Goal: Information Seeking & Learning: Compare options

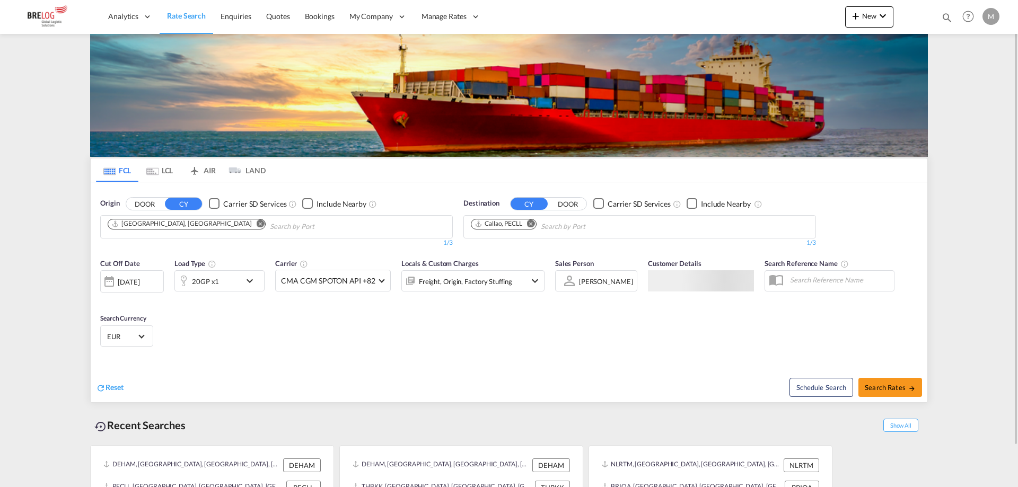
click at [257, 223] on md-icon "Remove" at bounding box center [261, 224] width 8 height 8
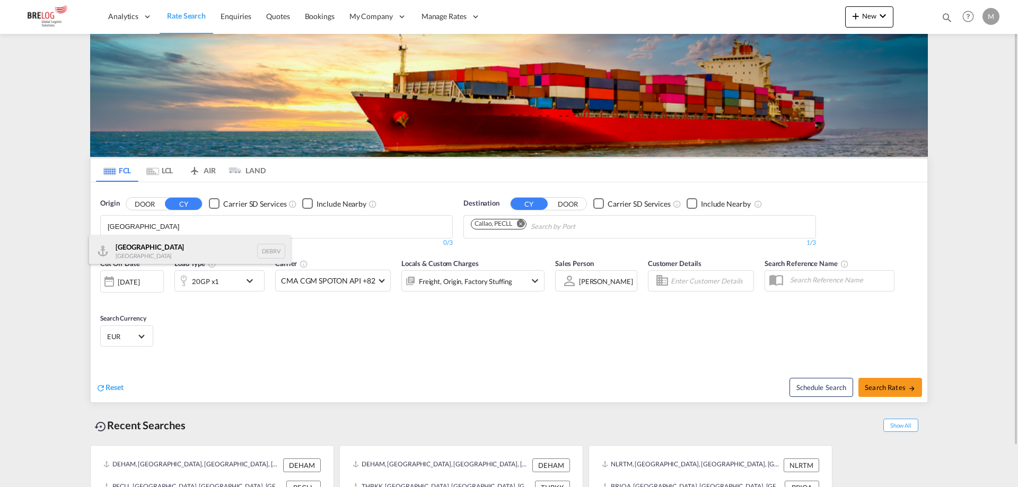
type input "[GEOGRAPHIC_DATA]"
click at [148, 249] on div "[GEOGRAPHIC_DATA] [GEOGRAPHIC_DATA] DEBRV" at bounding box center [190, 251] width 202 height 32
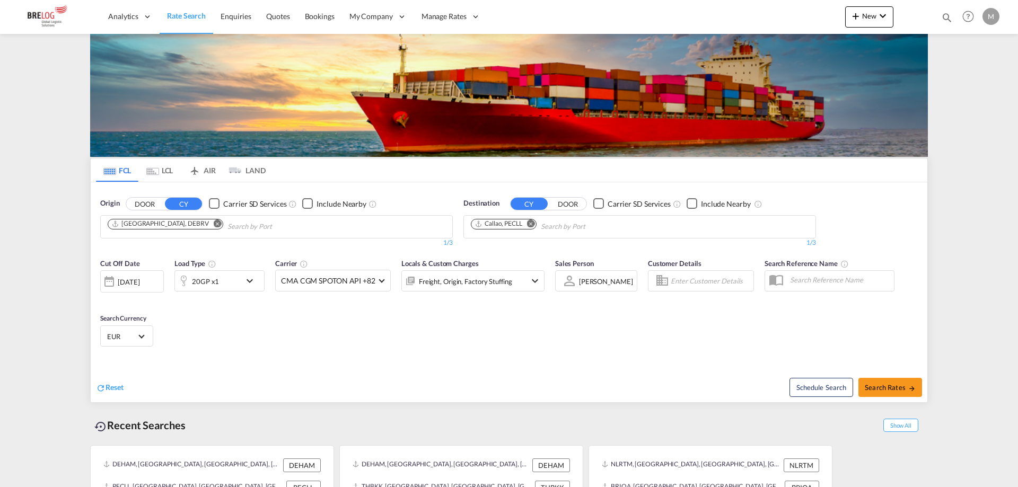
click at [532, 224] on md-icon "Remove" at bounding box center [531, 224] width 8 height 8
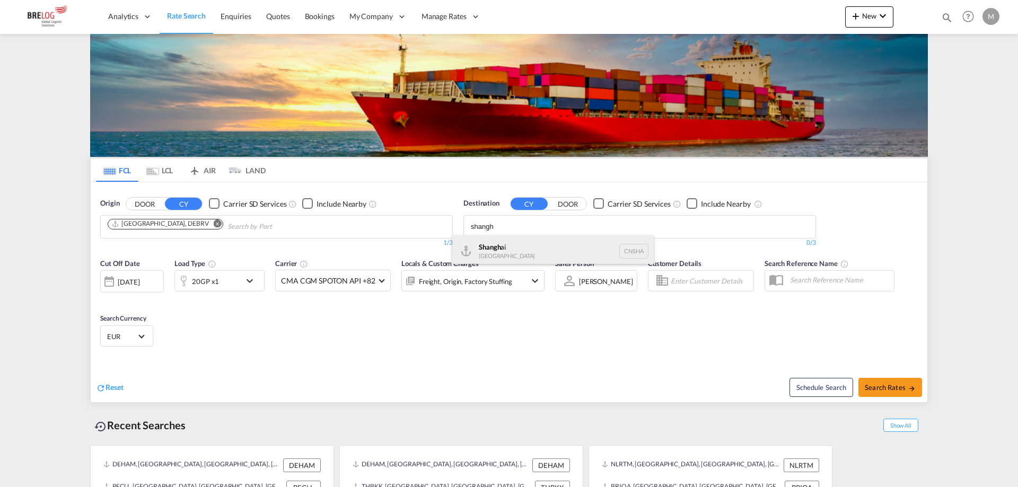
type input "shangh"
click at [512, 248] on div "Shangh ai China [GEOGRAPHIC_DATA]" at bounding box center [553, 251] width 202 height 32
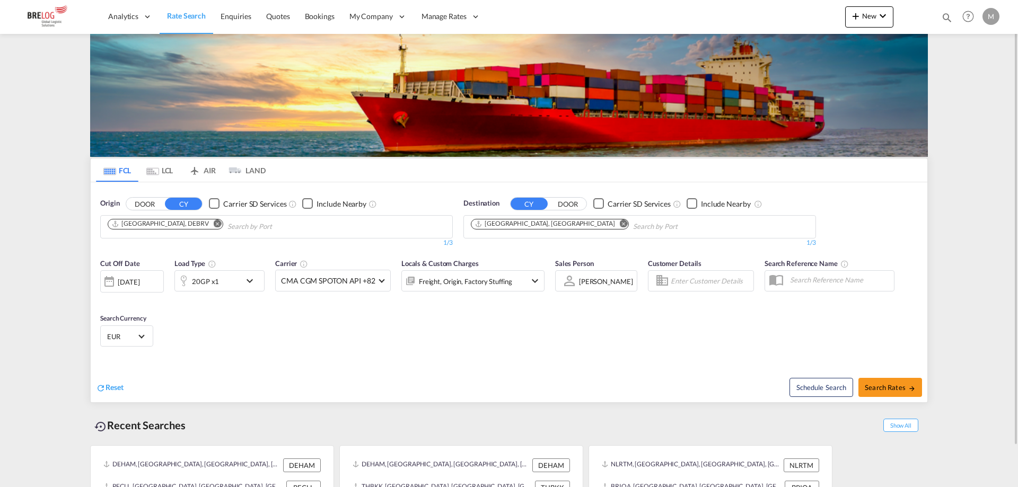
click at [250, 282] on md-icon "icon-chevron-down" at bounding box center [252, 281] width 18 height 13
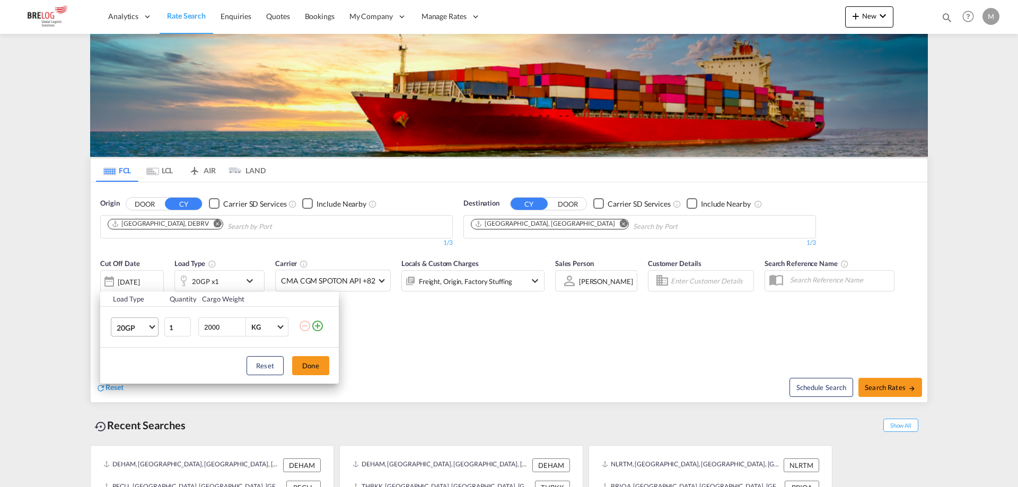
click at [154, 329] on md-select-value "20GP" at bounding box center [137, 327] width 42 height 18
click at [144, 371] on md-option "40HC" at bounding box center [144, 378] width 72 height 25
click at [298, 366] on button "Done" at bounding box center [310, 365] width 37 height 19
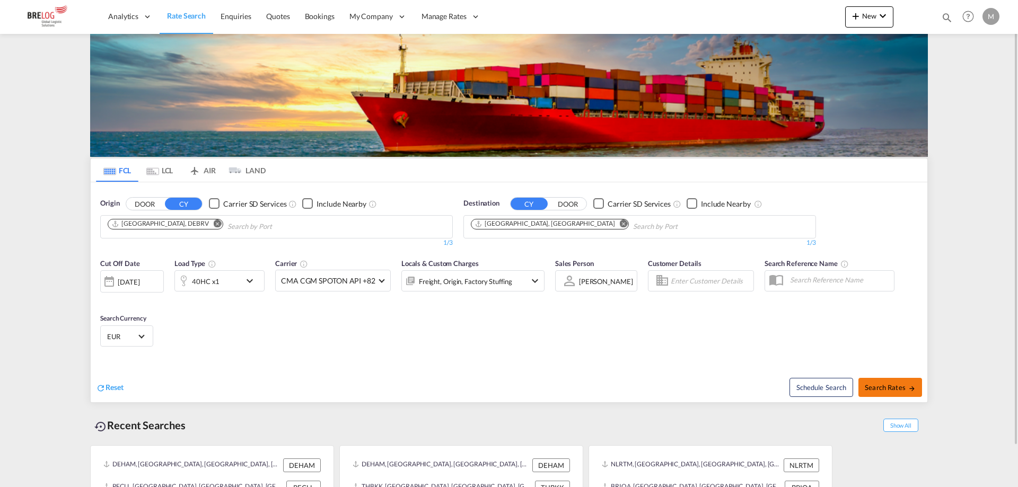
click at [912, 387] on md-icon "icon-arrow-right" at bounding box center [911, 388] width 7 height 7
type input "DEBRV to CNSHA / [DATE]"
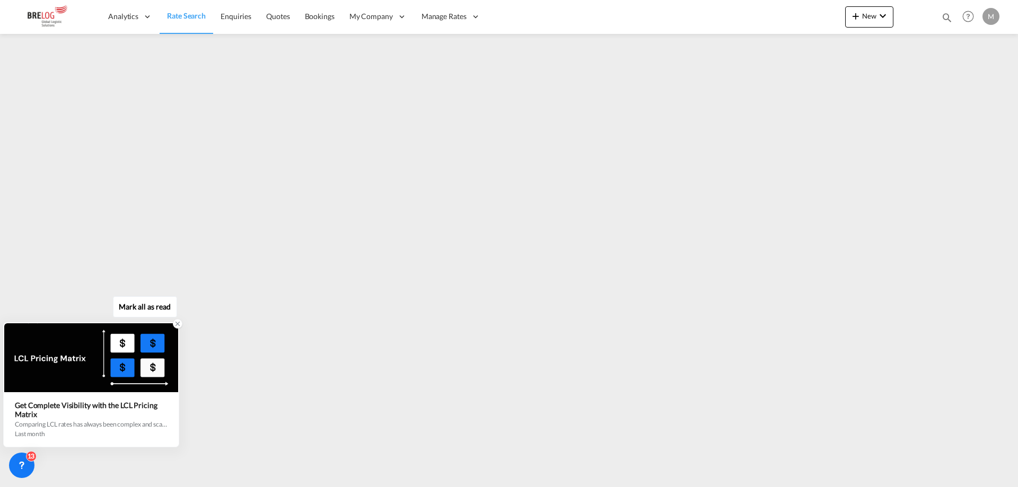
click at [176, 324] on icon at bounding box center [177, 323] width 7 height 7
